Goal: Information Seeking & Learning: Learn about a topic

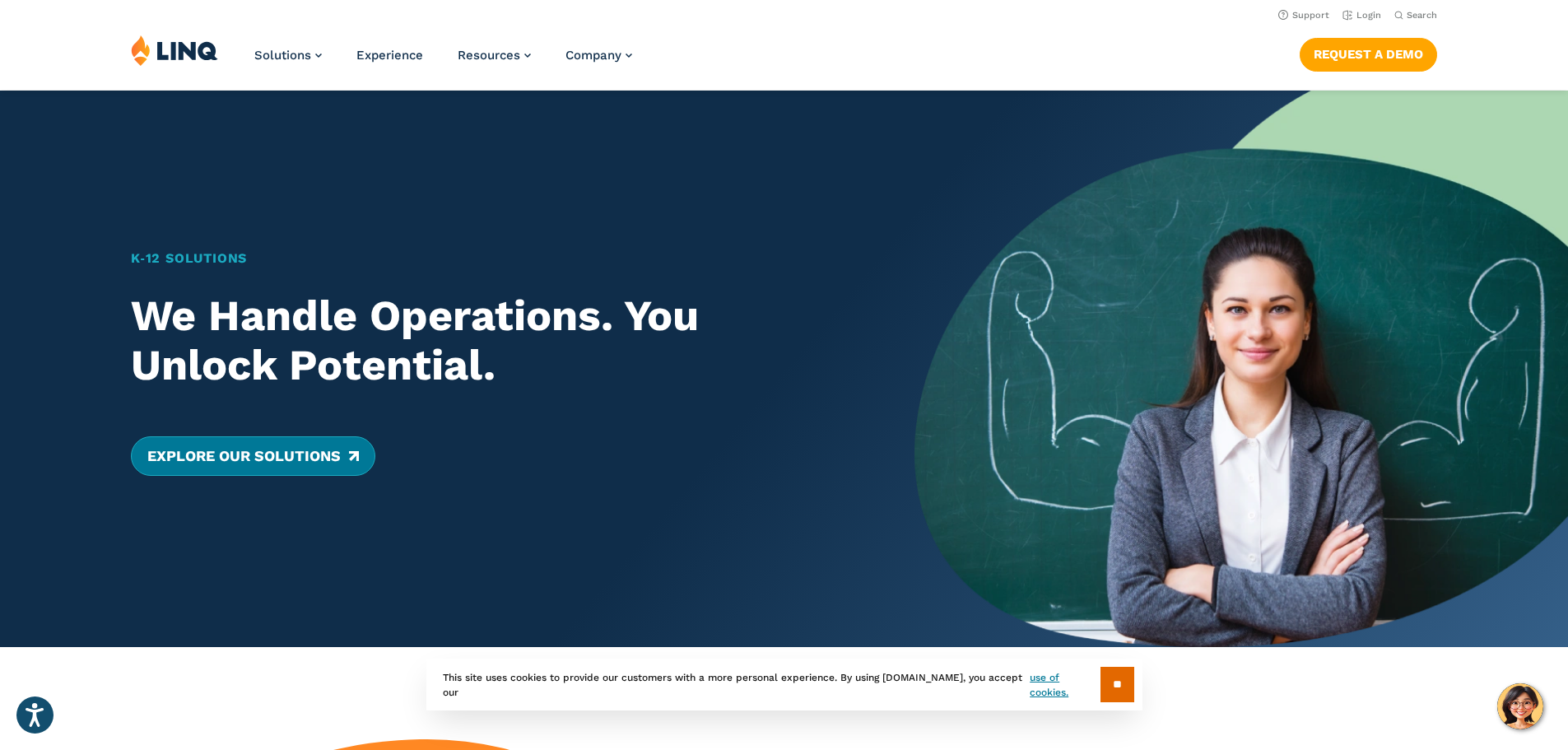
click at [317, 454] on link "Explore Our Solutions" at bounding box center [253, 456] width 244 height 39
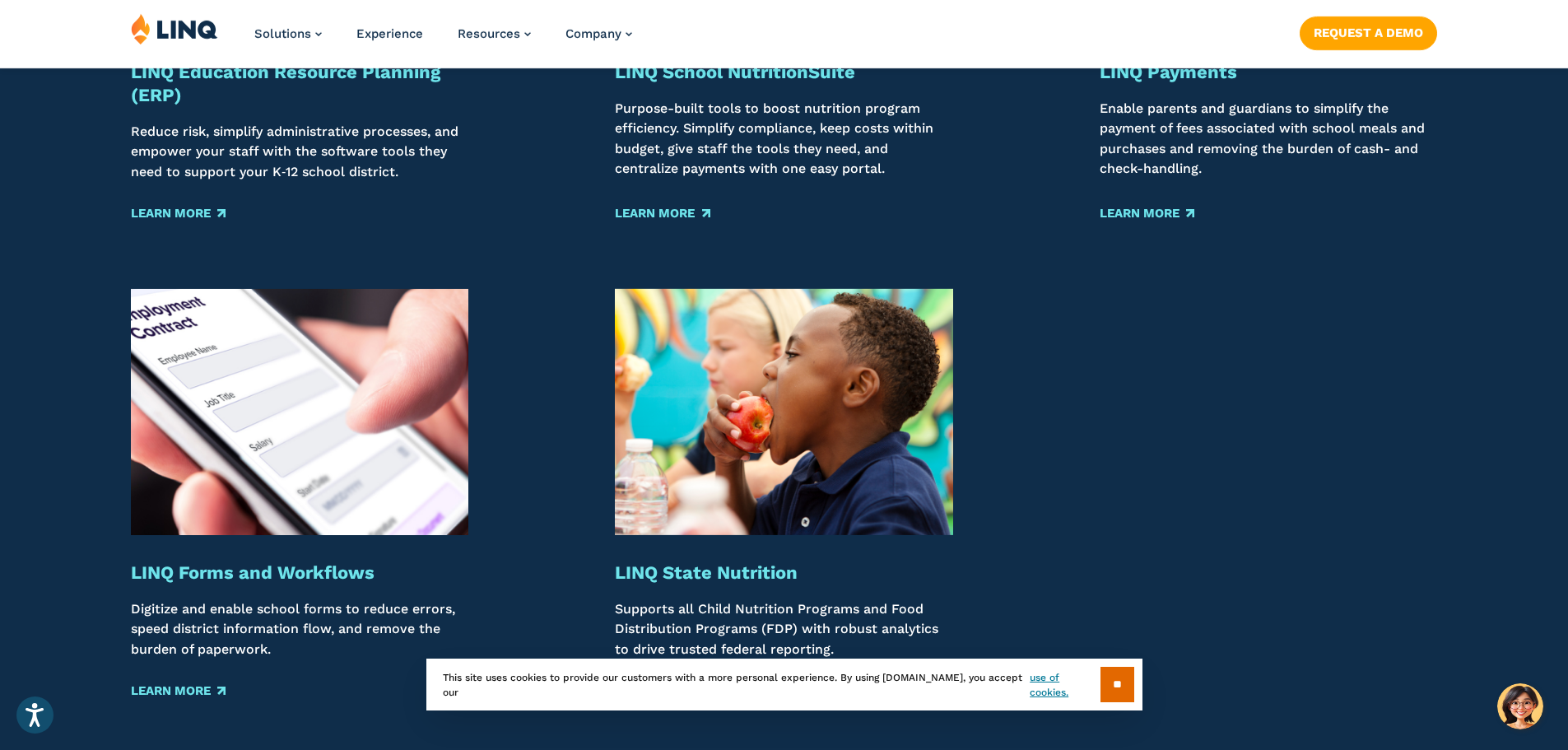
scroll to position [2127, 0]
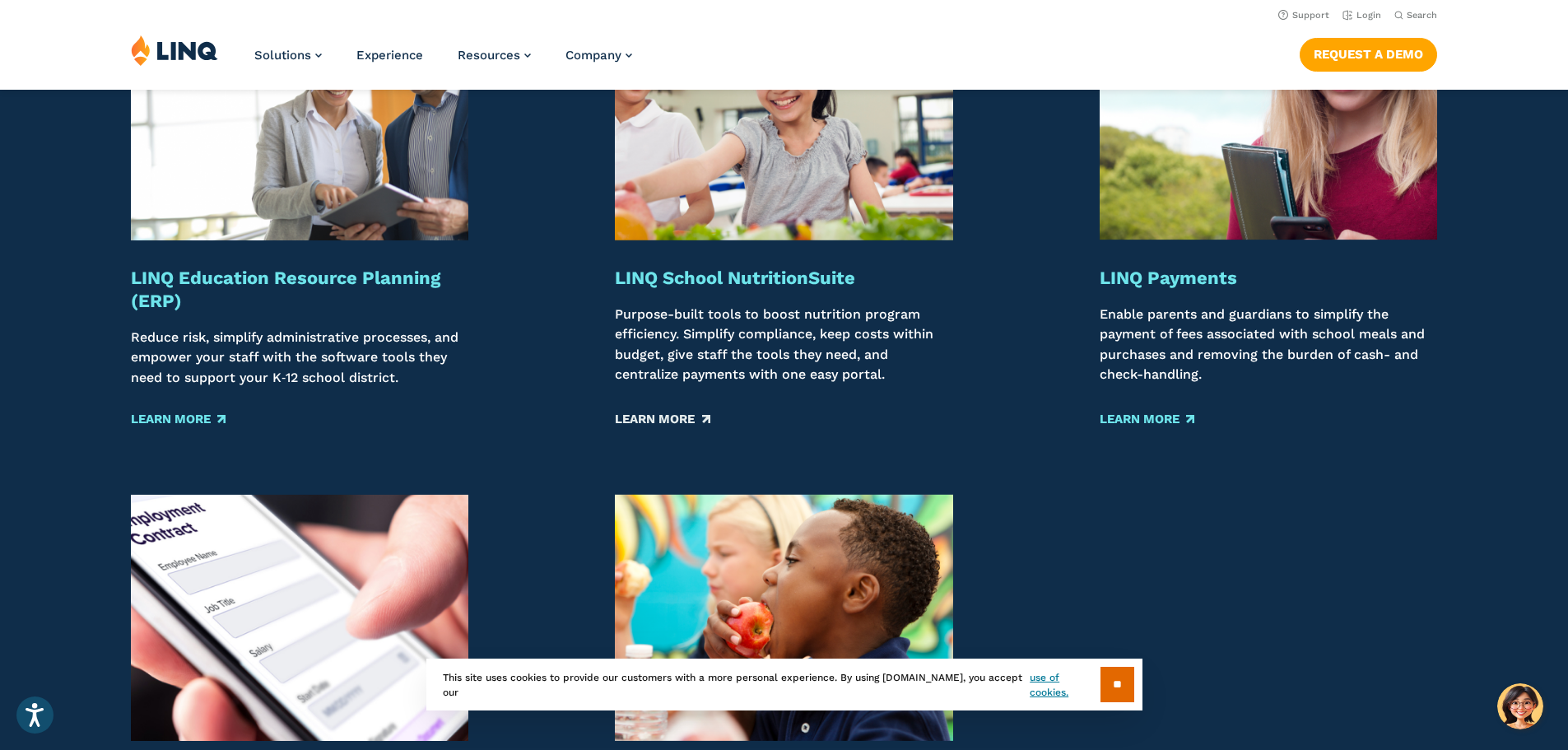
click at [686, 418] on link "Learn More" at bounding box center [662, 419] width 95 height 18
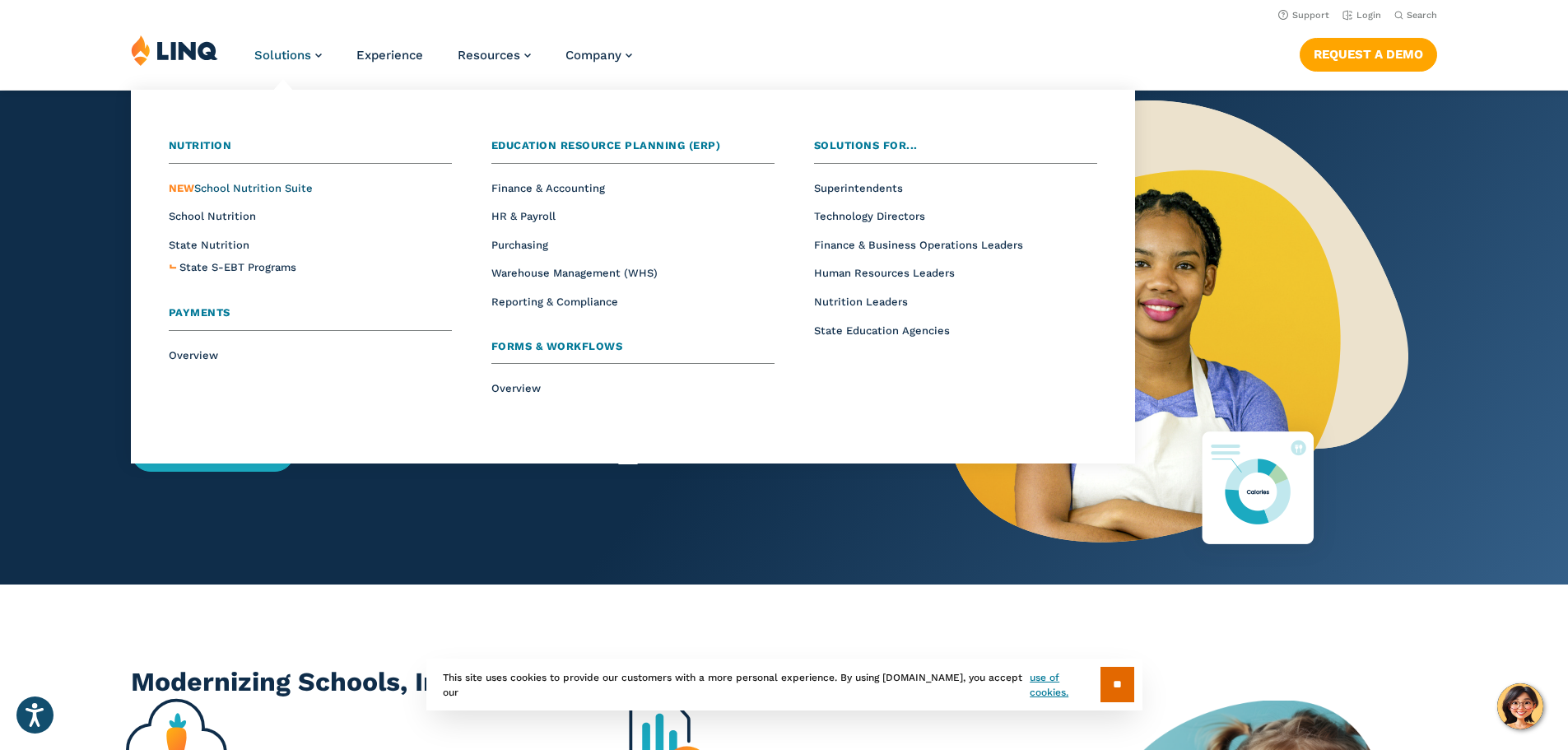
click at [198, 186] on span "NEW School Nutrition Suite" at bounding box center [240, 188] width 144 height 13
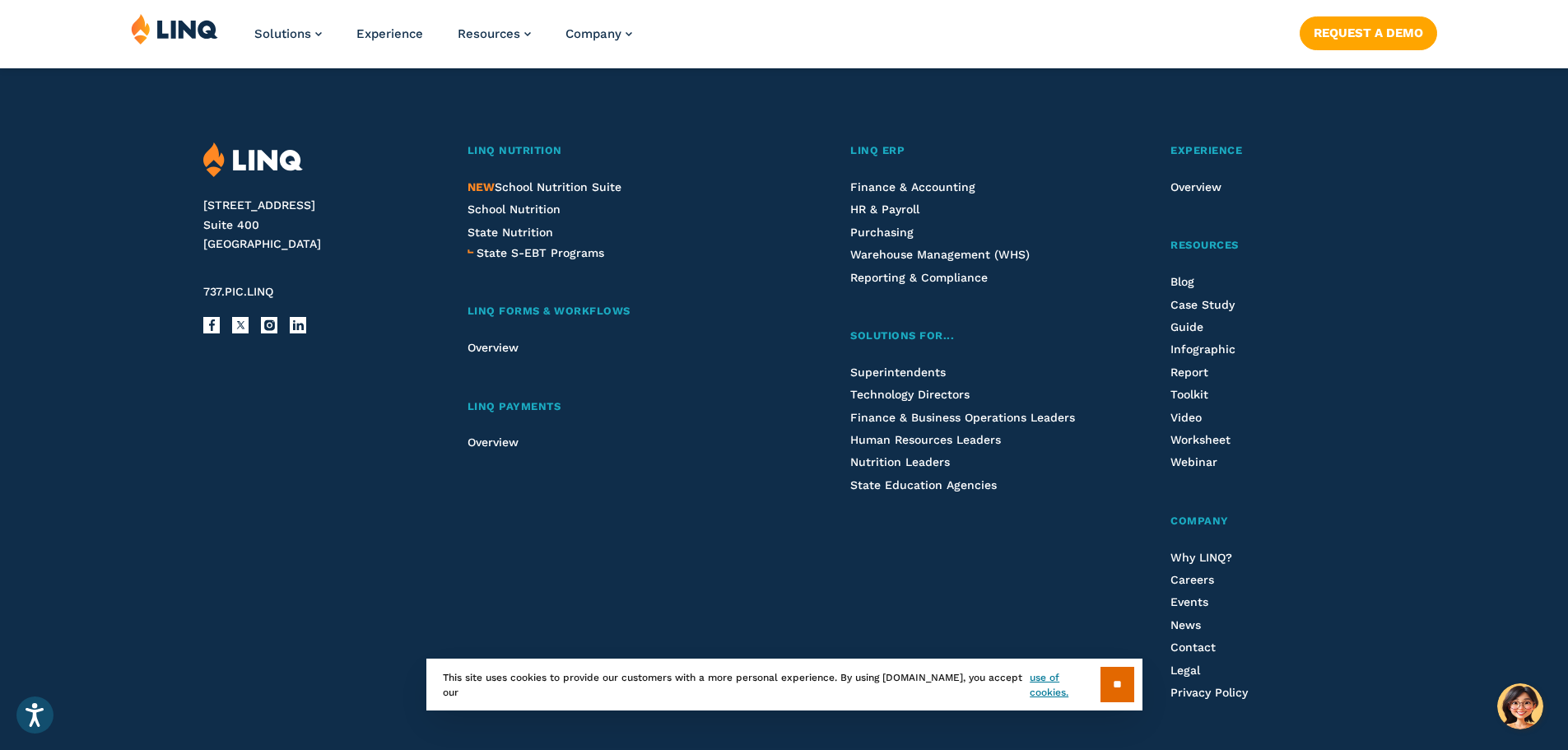
scroll to position [2060, 0]
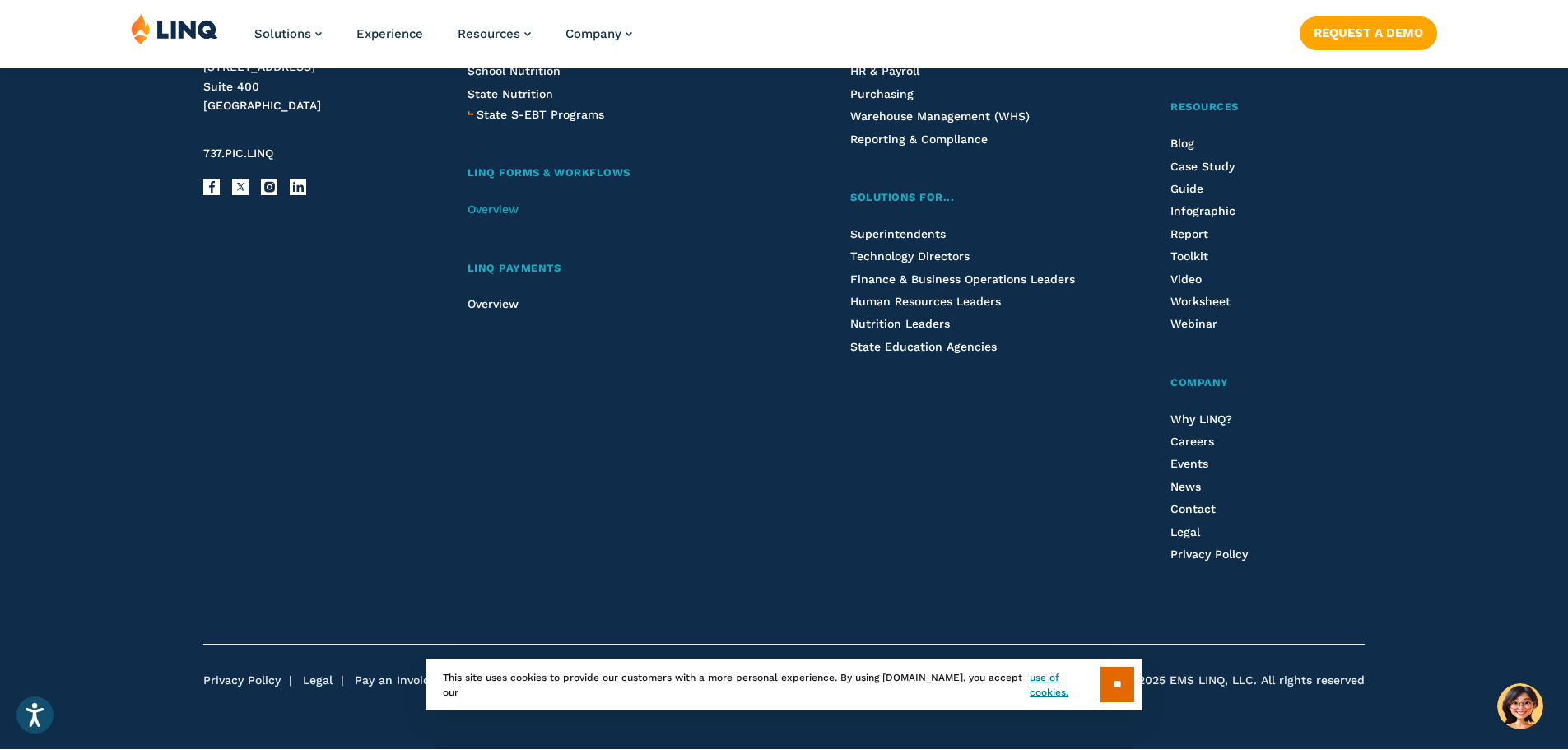
click at [487, 210] on span "Overview" at bounding box center [493, 209] width 51 height 13
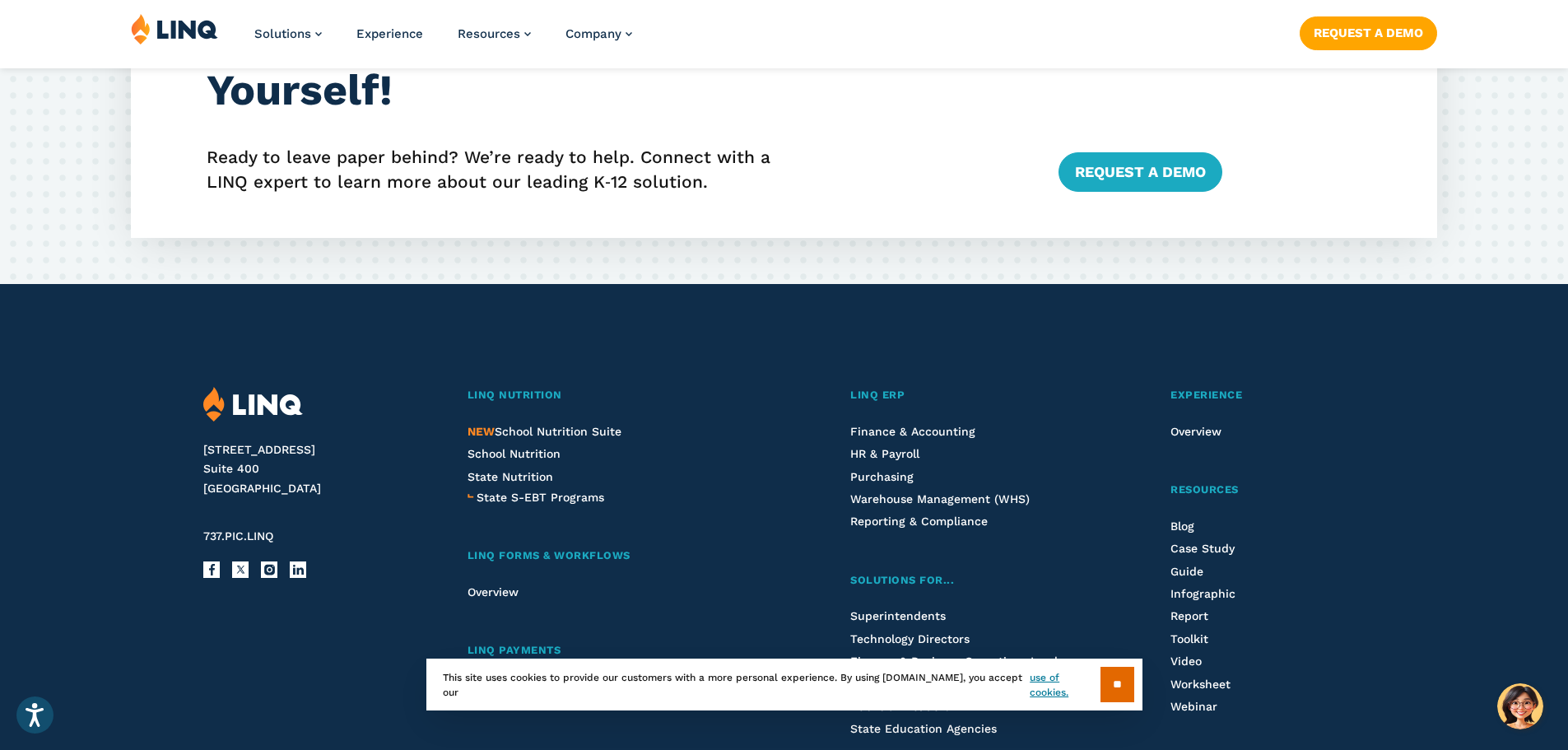
scroll to position [3294, 0]
